Goal: Find specific page/section: Find specific page/section

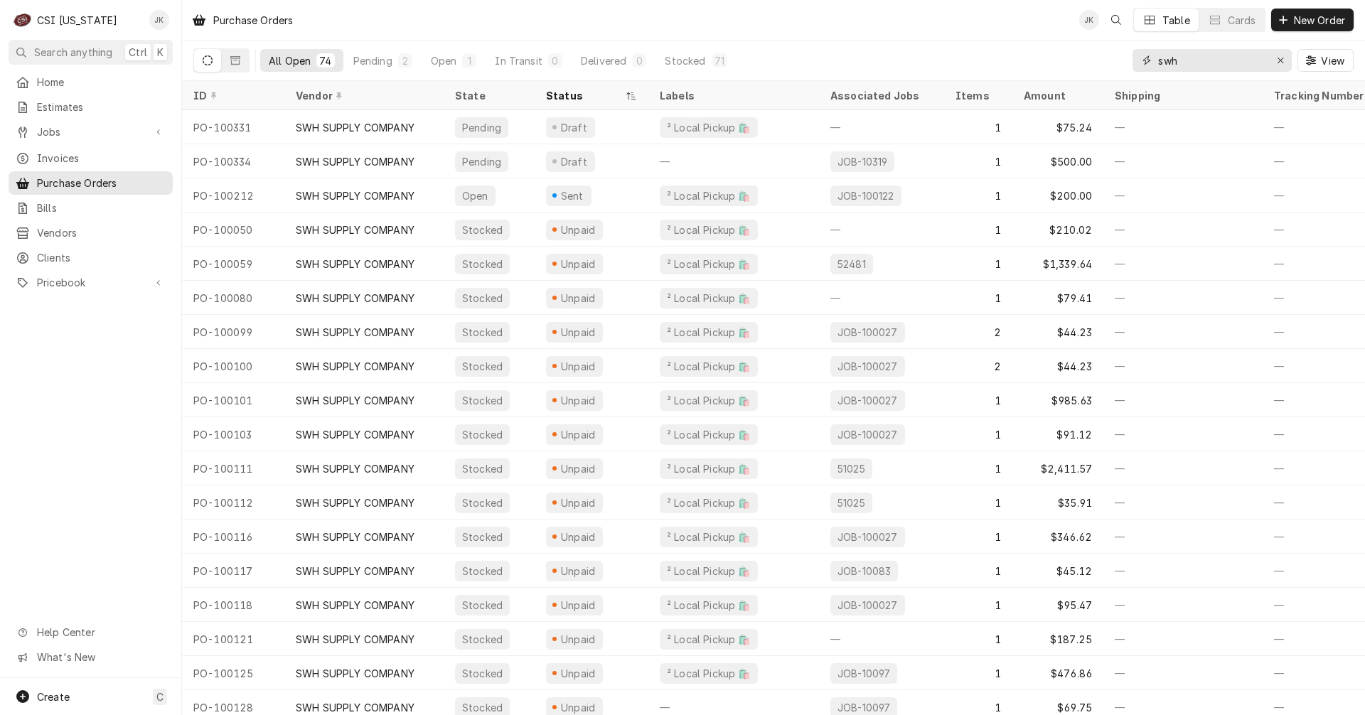
drag, startPoint x: 1187, startPoint y: 61, endPoint x: 1116, endPoint y: 55, distance: 71.4
click at [1116, 55] on div "All Open 74 Pending 2 Open 1 In Transit 0 Delivered 0 Stocked 71 swh View" at bounding box center [773, 61] width 1160 height 40
type input "1"
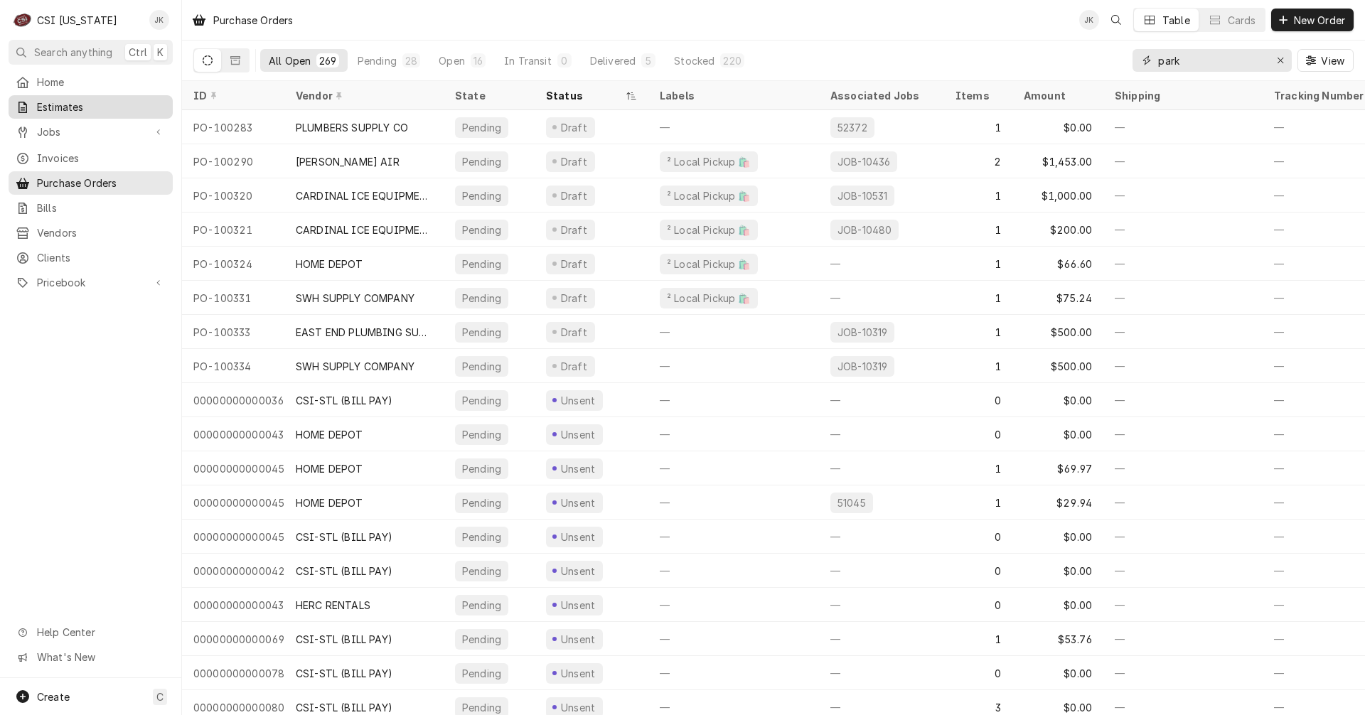
type input "park"
click at [72, 105] on span "Estimates" at bounding box center [101, 107] width 129 height 15
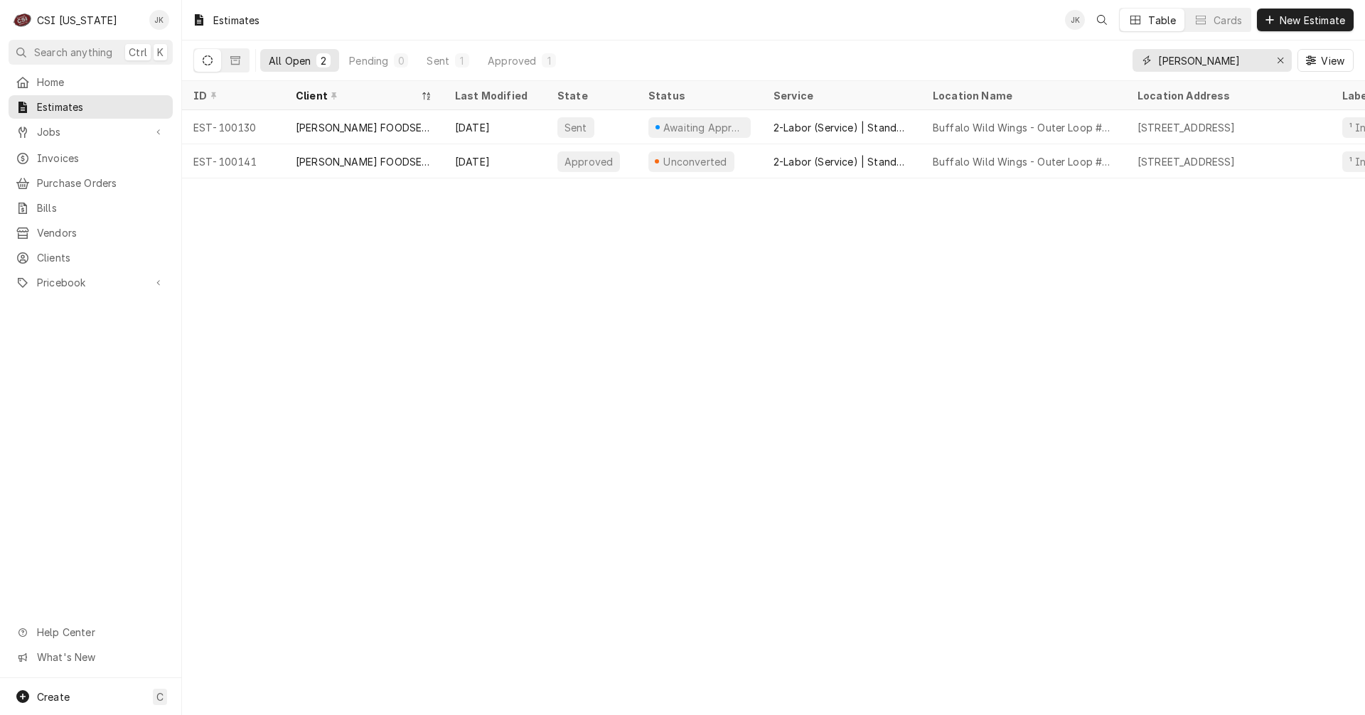
drag, startPoint x: 1210, startPoint y: 60, endPoint x: 1026, endPoint y: 45, distance: 185.4
click at [1026, 45] on div "All Open 2 Pending 0 Sent 1 Approved 1 zink View" at bounding box center [773, 61] width 1160 height 40
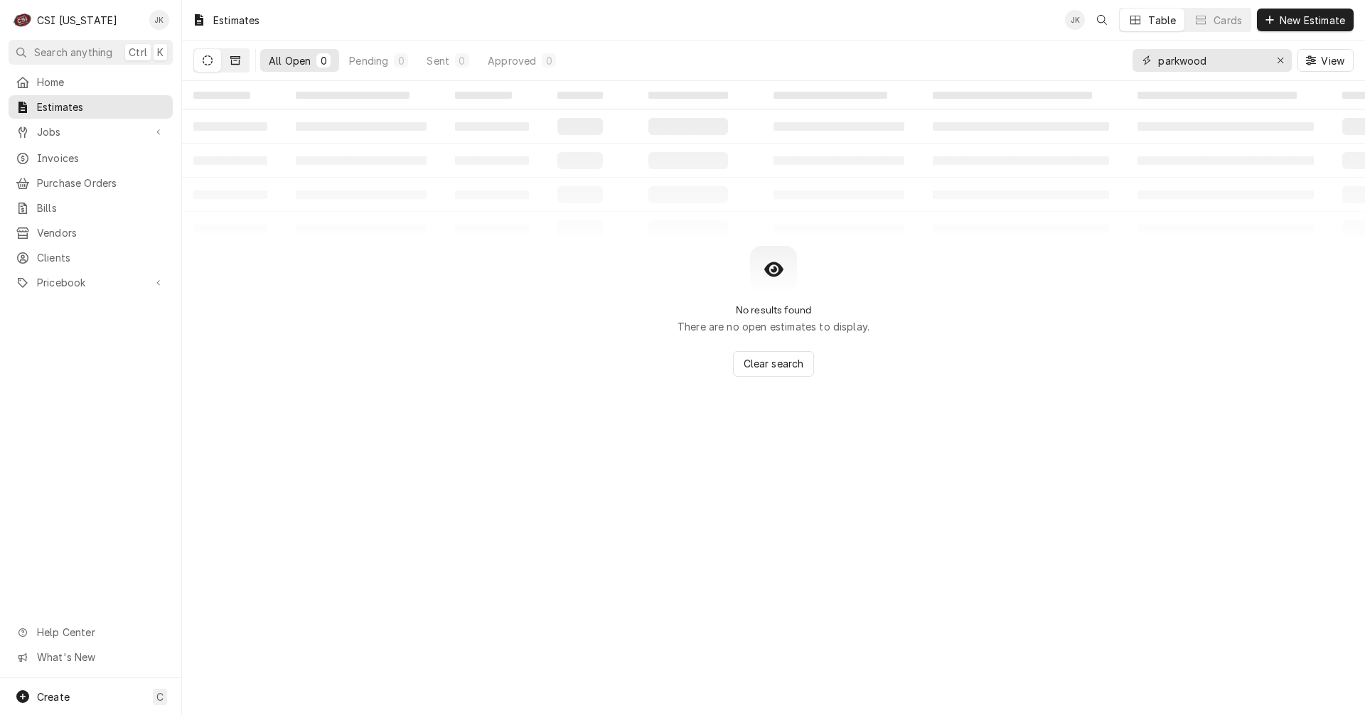
type input "parkwood"
click at [236, 65] on button "Dynamic Content Wrapper" at bounding box center [235, 60] width 27 height 23
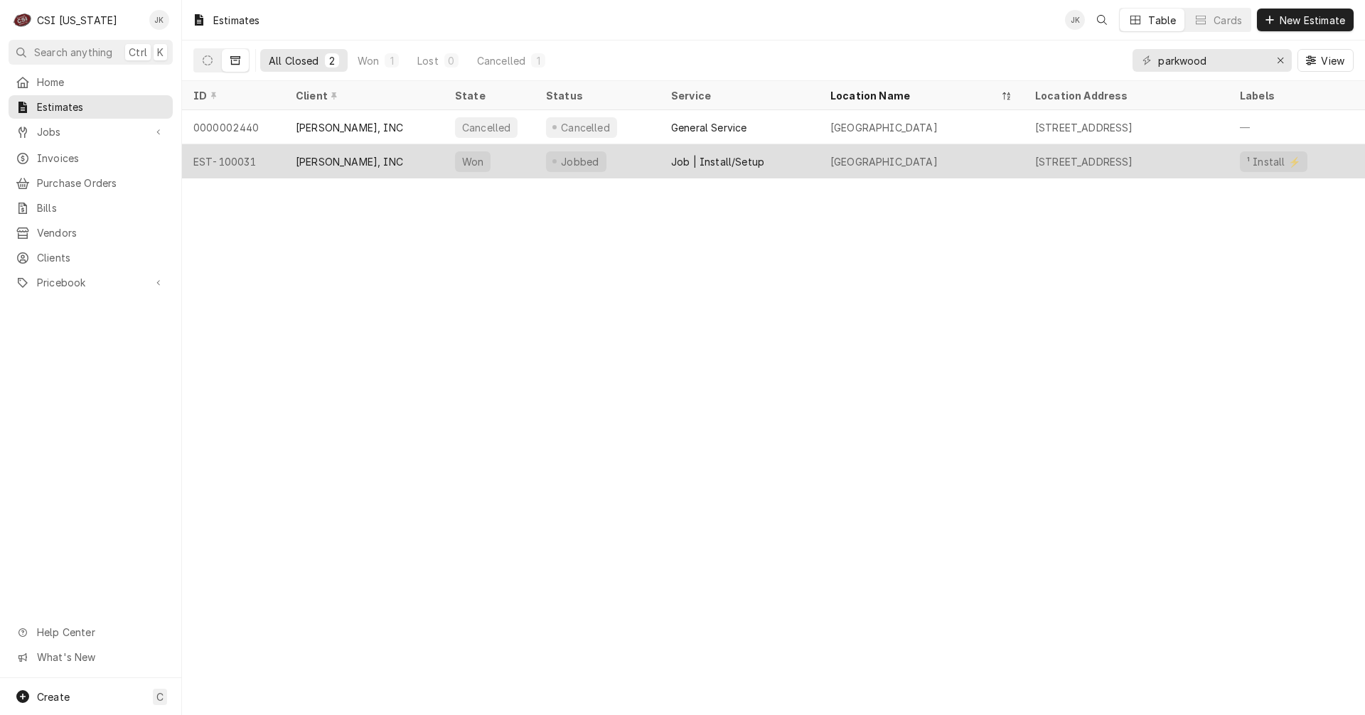
click at [725, 156] on div "Job | Install/Setup" at bounding box center [717, 161] width 93 height 15
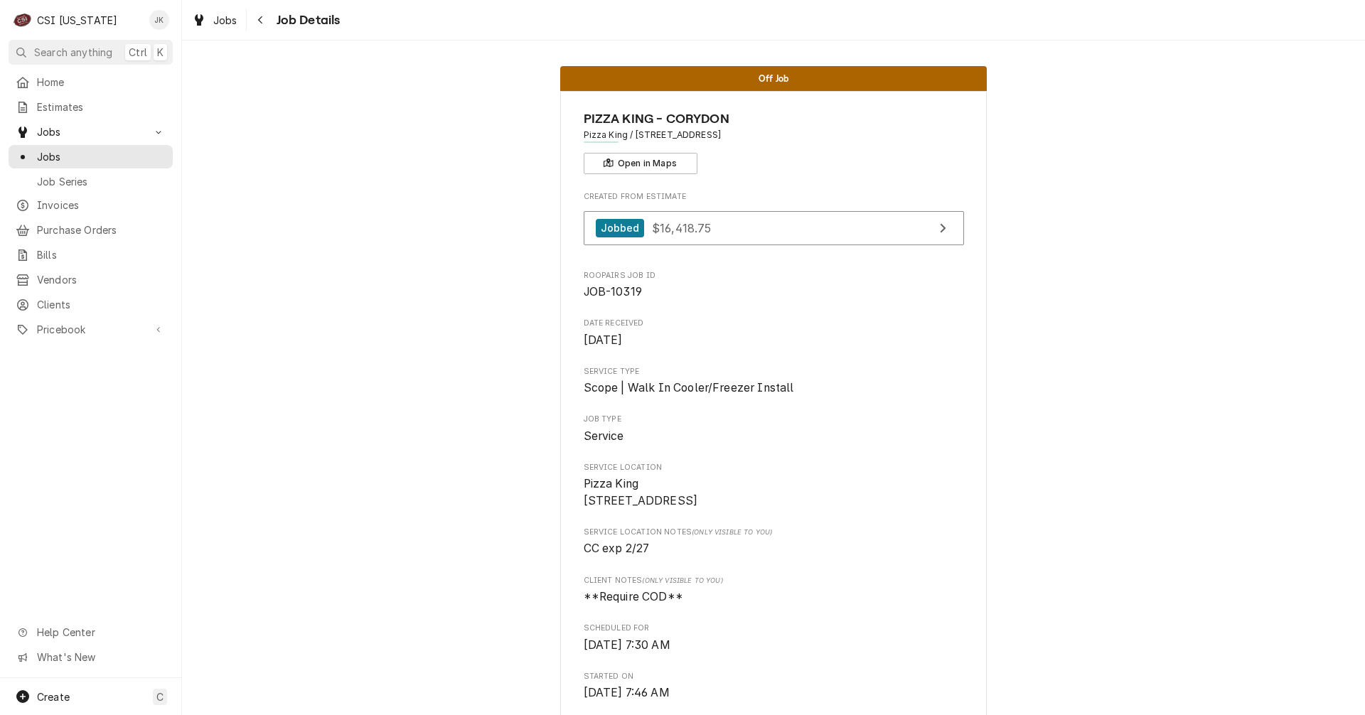
scroll to position [1137, 0]
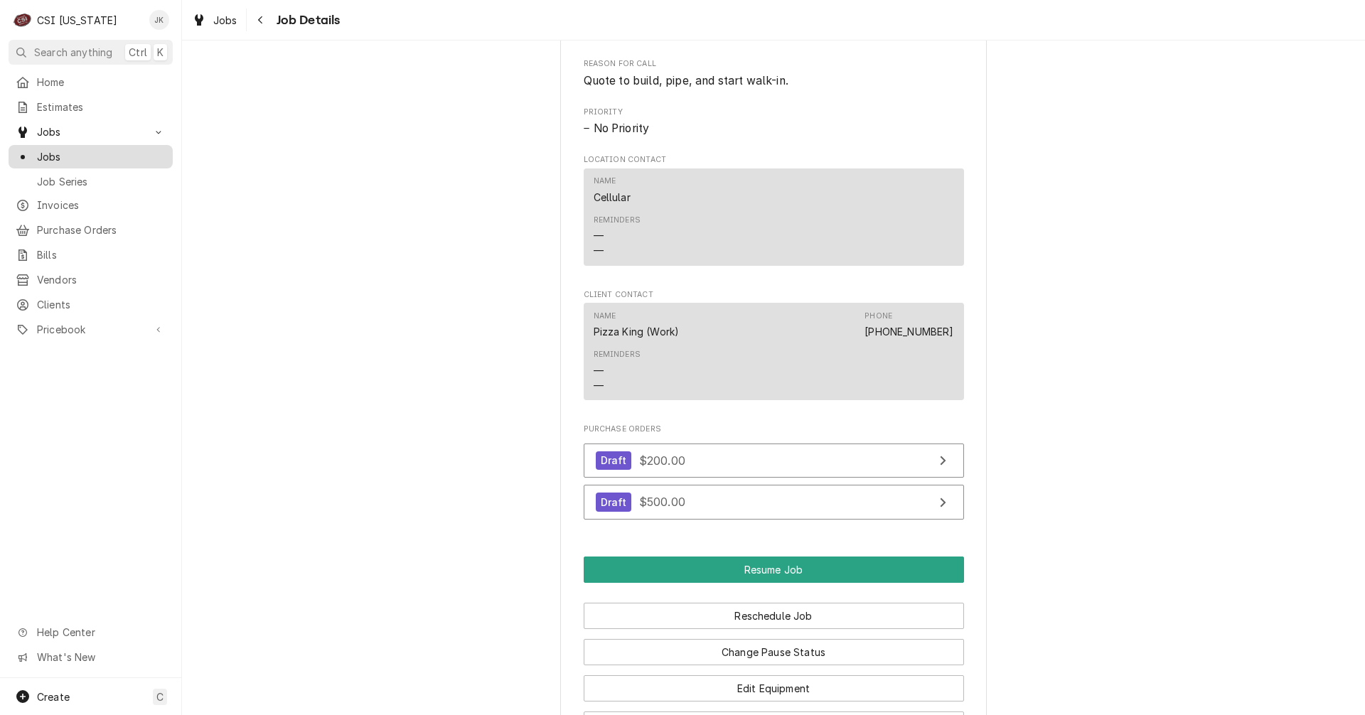
click at [52, 149] on span "Jobs" at bounding box center [101, 156] width 129 height 15
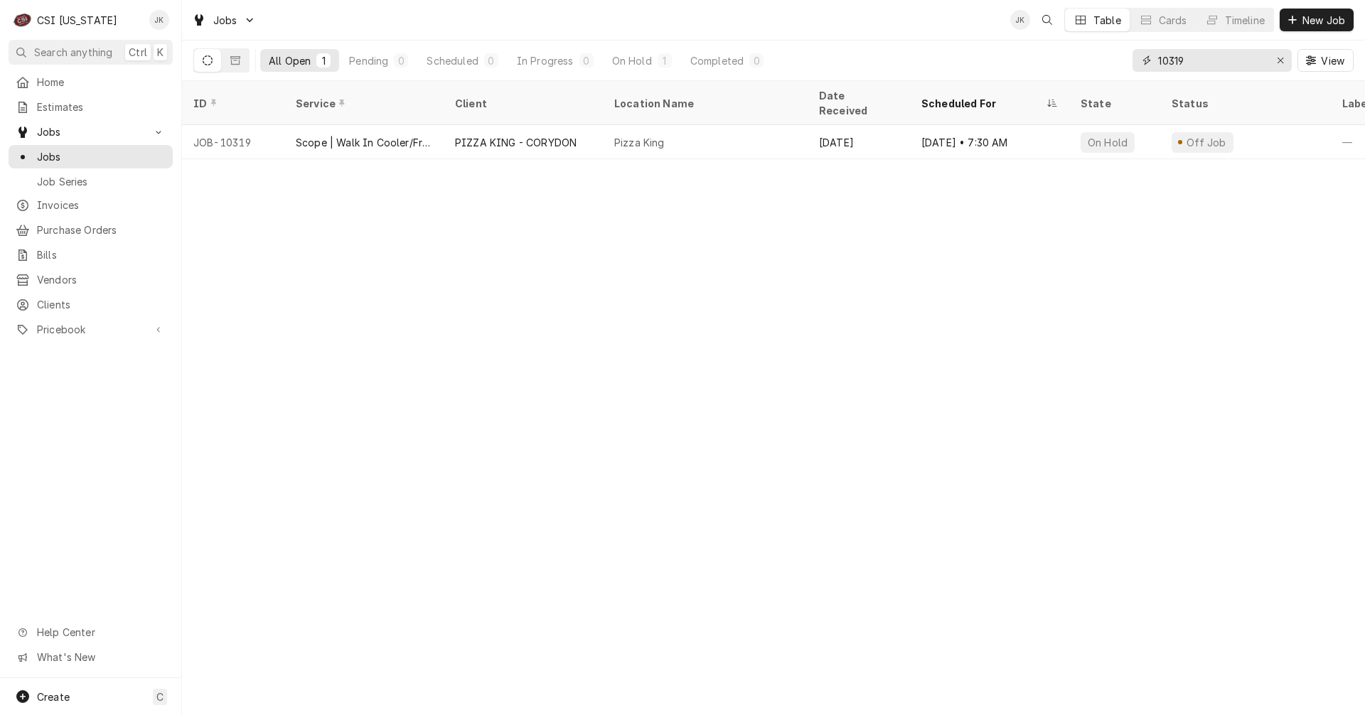
drag, startPoint x: 1193, startPoint y: 63, endPoint x: 1112, endPoint y: 55, distance: 82.1
click at [1112, 55] on div "All Open 1 Pending 0 Scheduled 0 In Progress 0 On Hold 1 Completed 0 10319 View" at bounding box center [773, 61] width 1160 height 40
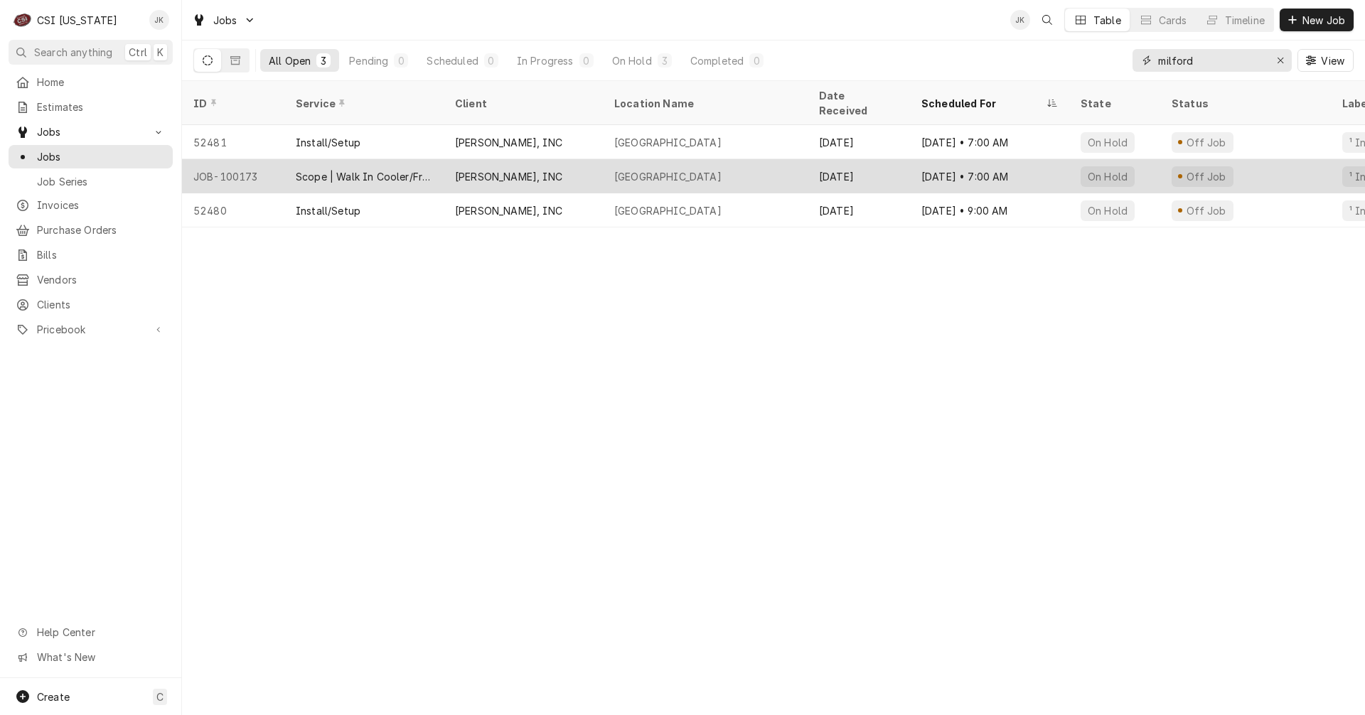
type input "milford"
click at [441, 159] on div "Scope | Walk In Cooler/Freezer Install" at bounding box center [363, 176] width 159 height 34
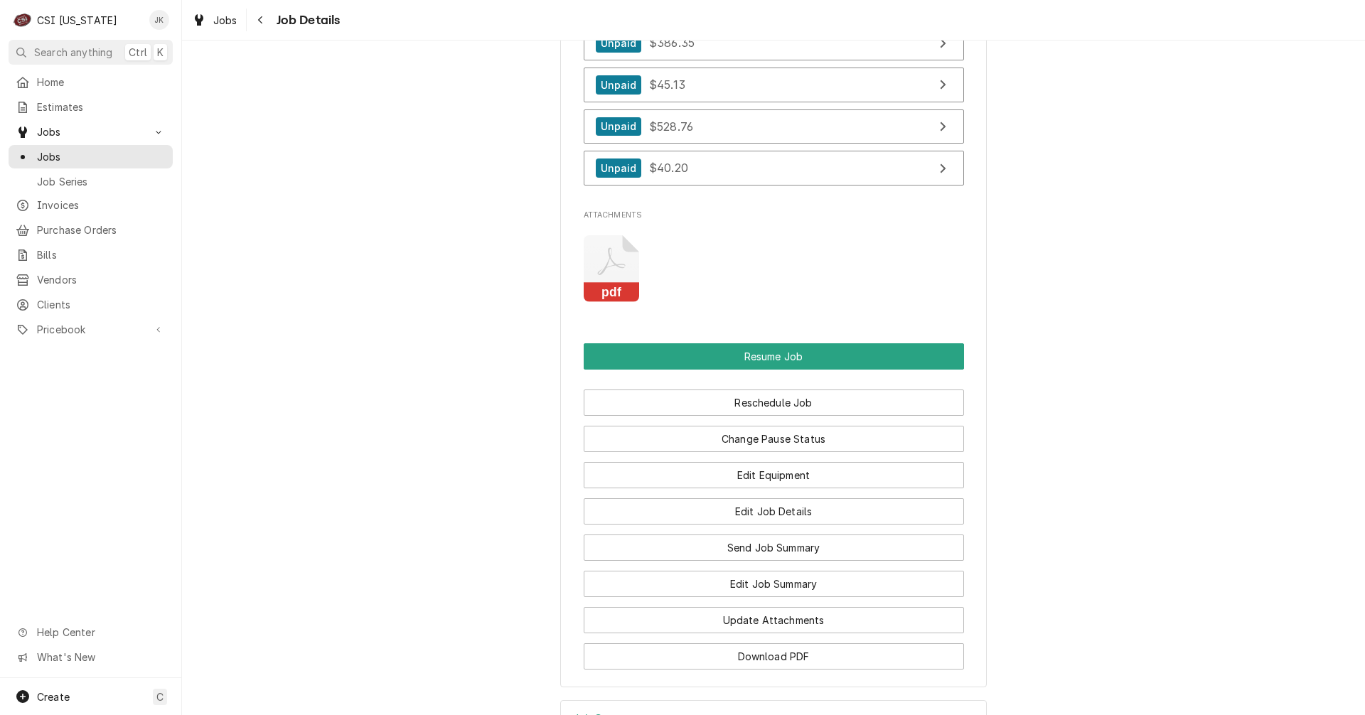
scroll to position [1848, 0]
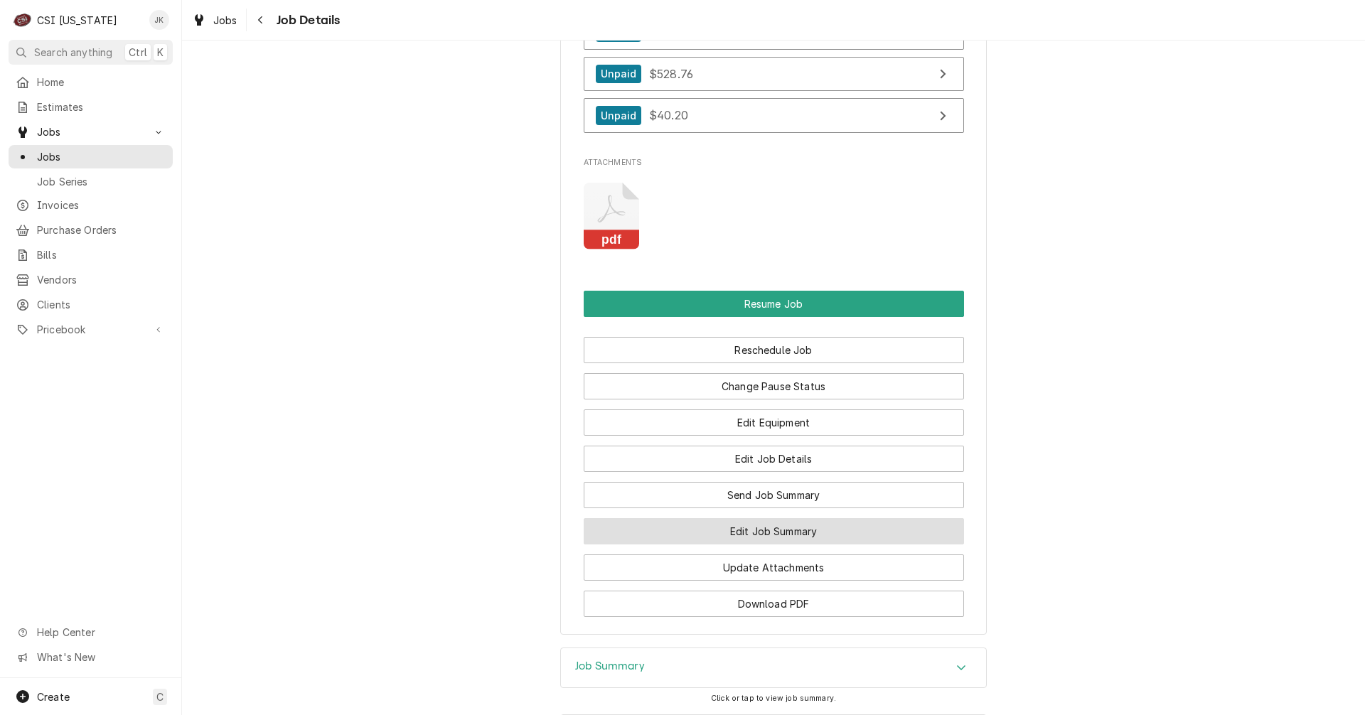
click at [770, 524] on button "Edit Job Summary" at bounding box center [774, 531] width 380 height 26
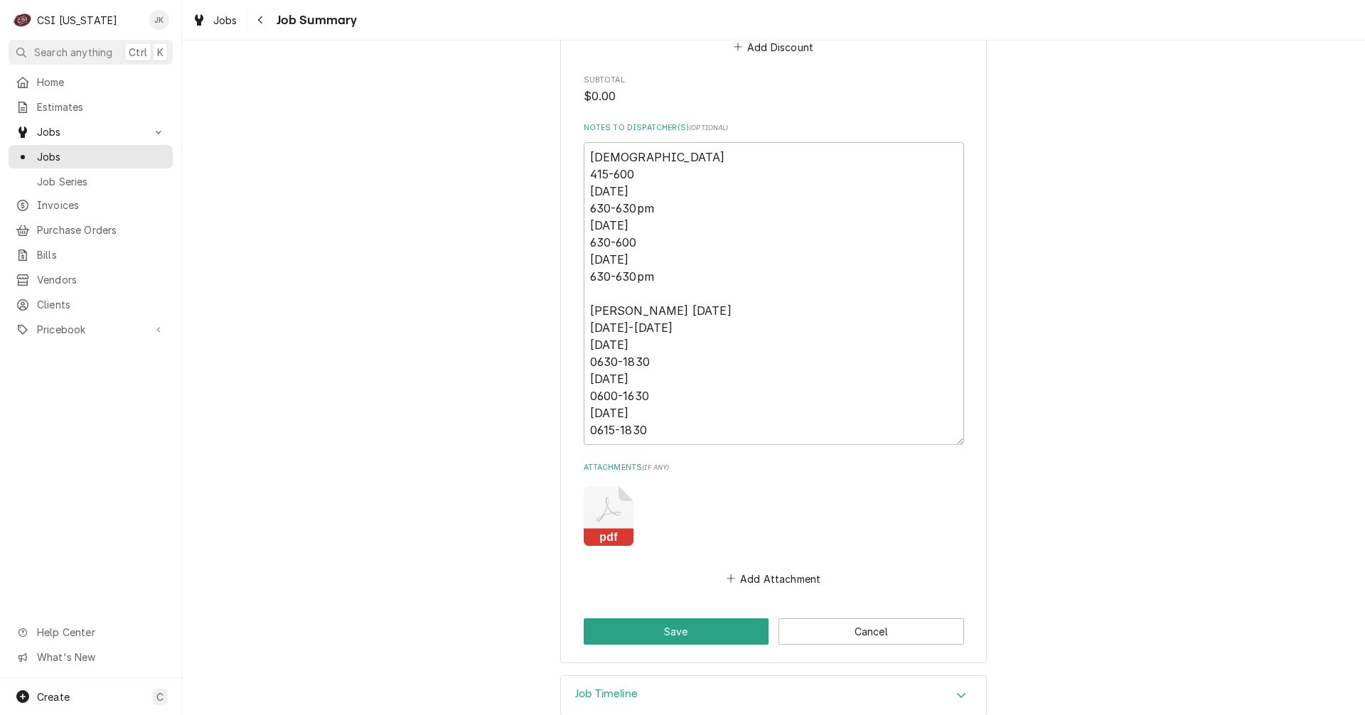
scroll to position [1434, 0]
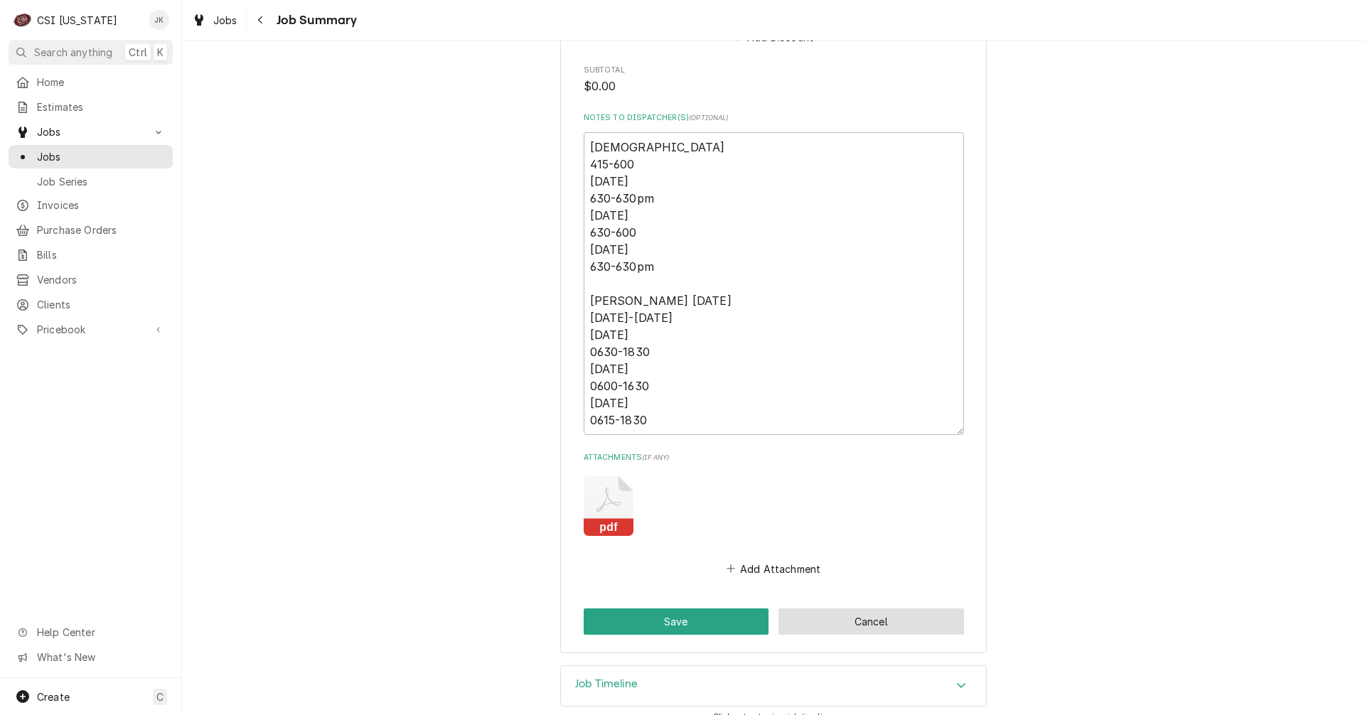
click at [888, 608] on button "Cancel" at bounding box center [870, 621] width 185 height 26
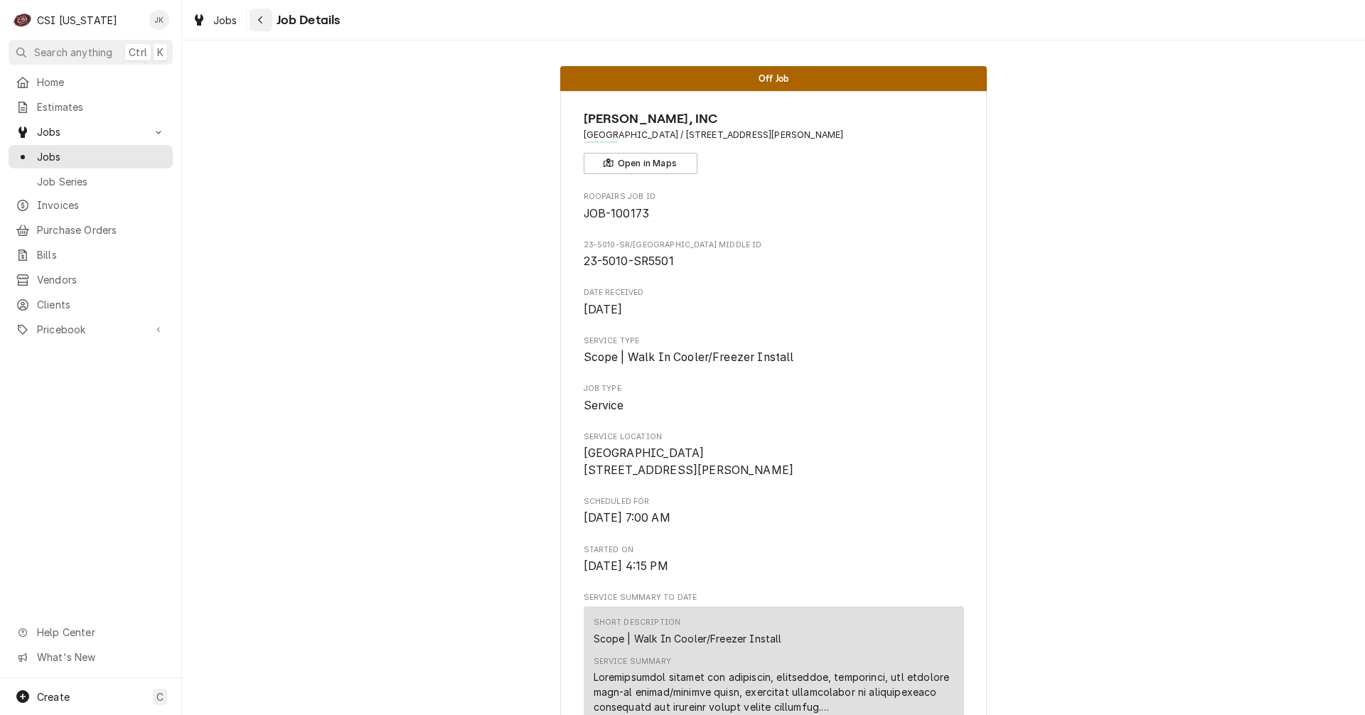
click at [262, 15] on icon "Navigate back" at bounding box center [260, 20] width 6 height 10
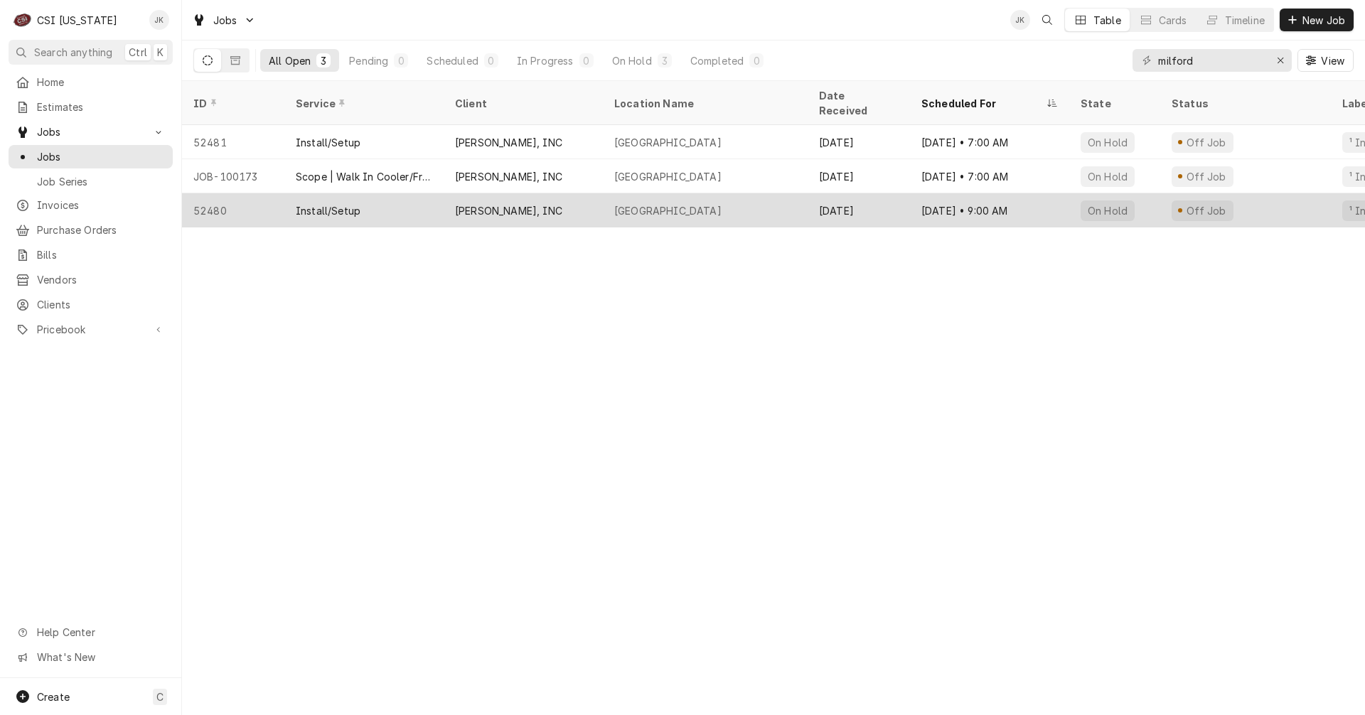
click at [514, 193] on div "[PERSON_NAME], INC" at bounding box center [522, 210] width 159 height 34
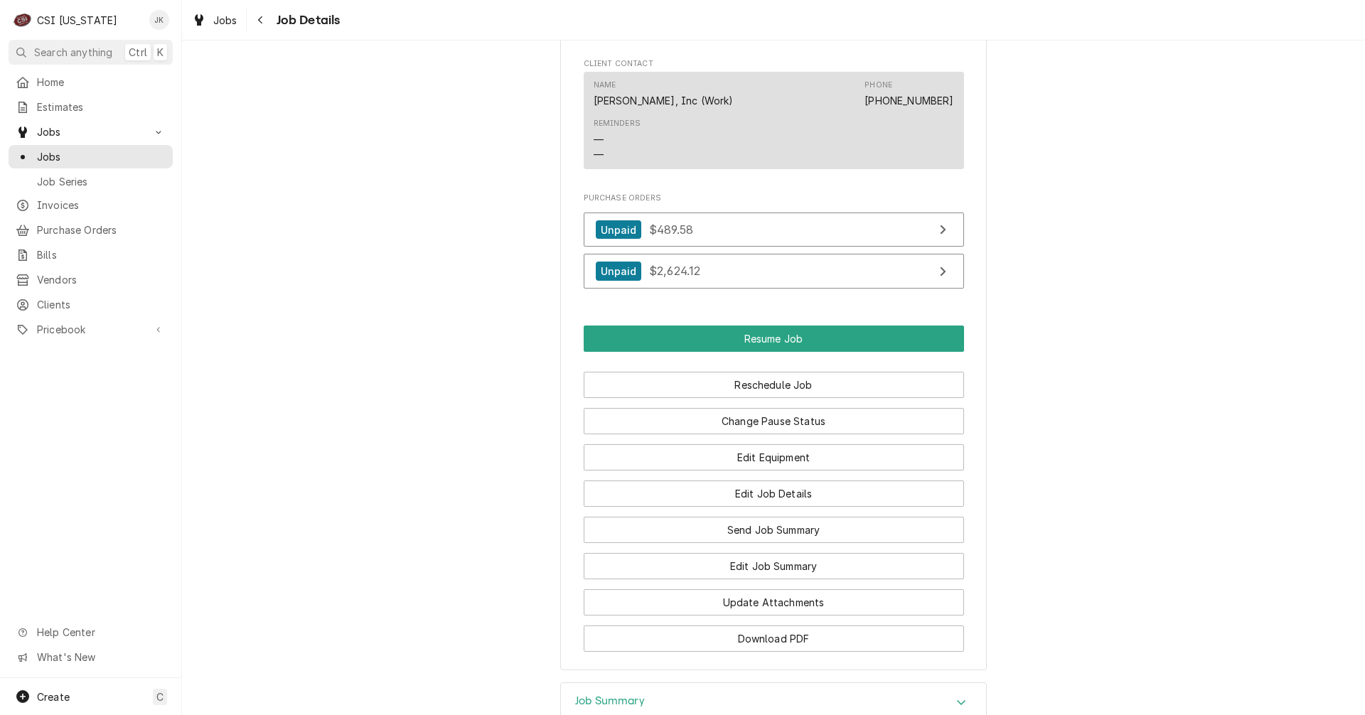
scroll to position [1421, 0]
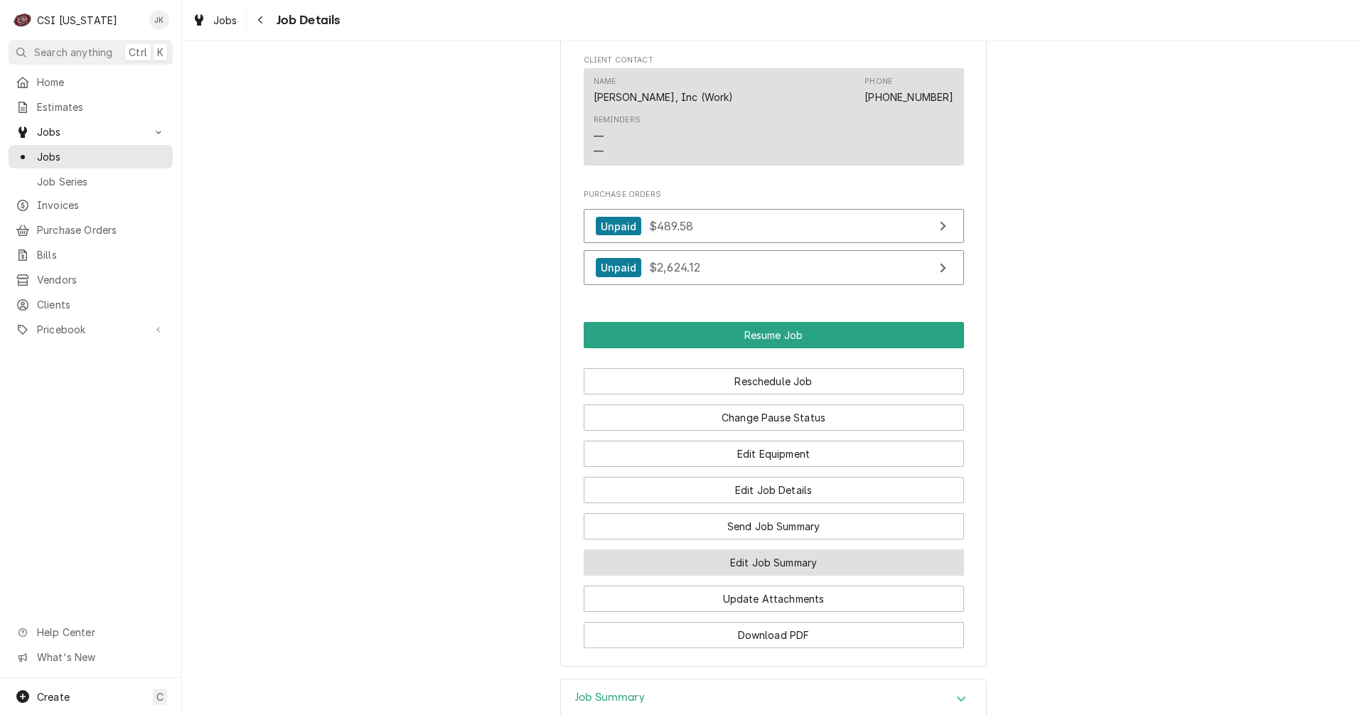
click at [731, 576] on button "Edit Job Summary" at bounding box center [774, 562] width 380 height 26
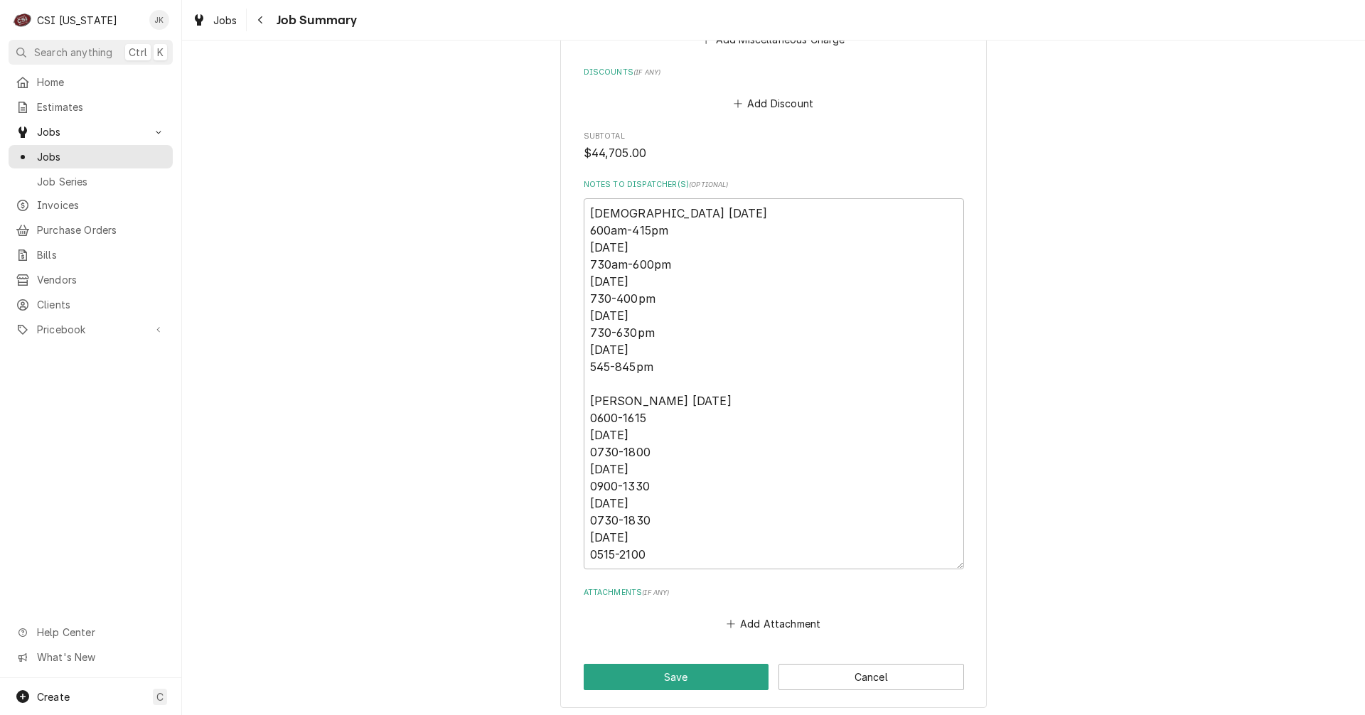
scroll to position [3588, 0]
click at [869, 669] on button "Cancel" at bounding box center [870, 675] width 185 height 26
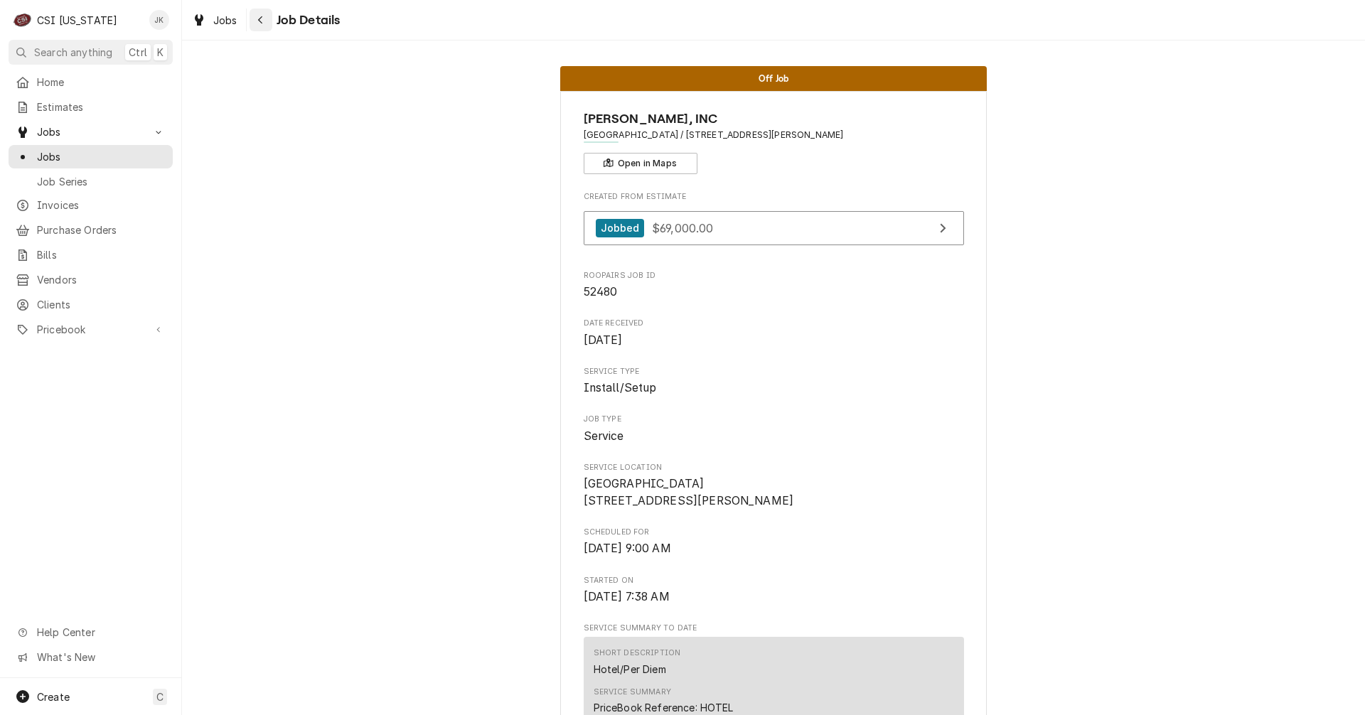
click at [259, 21] on icon "Navigate back" at bounding box center [260, 20] width 4 height 8
